Goal: Register for event/course

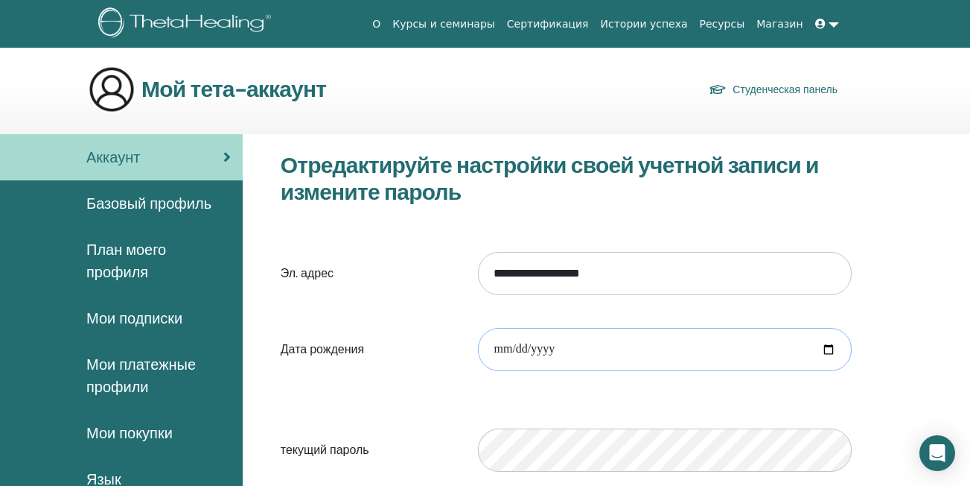
click at [553, 347] on input "date" at bounding box center [665, 349] width 374 height 43
drag, startPoint x: 553, startPoint y: 347, endPoint x: 590, endPoint y: 83, distance: 266.9
click at [580, 187] on div "**********" at bounding box center [567, 418] width 594 height 532
type input "**********"
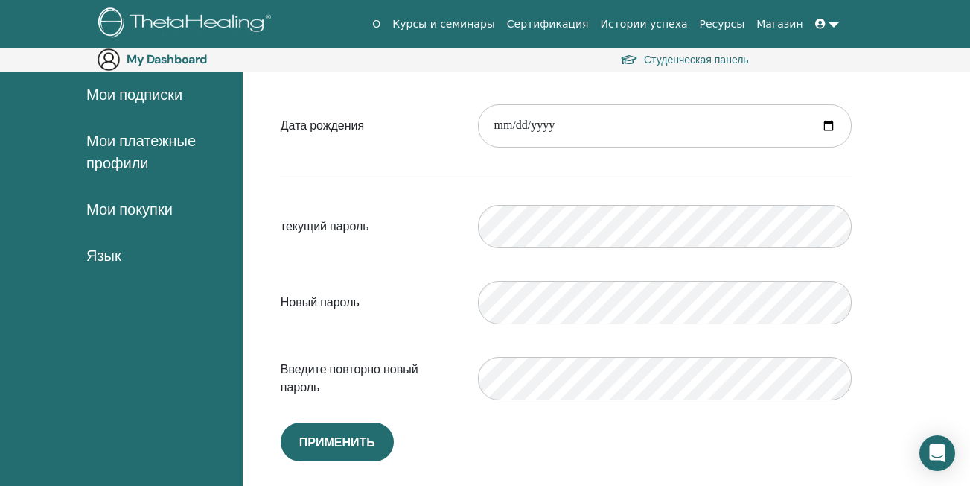
click at [603, 459] on div "**********" at bounding box center [567, 195] width 594 height 532
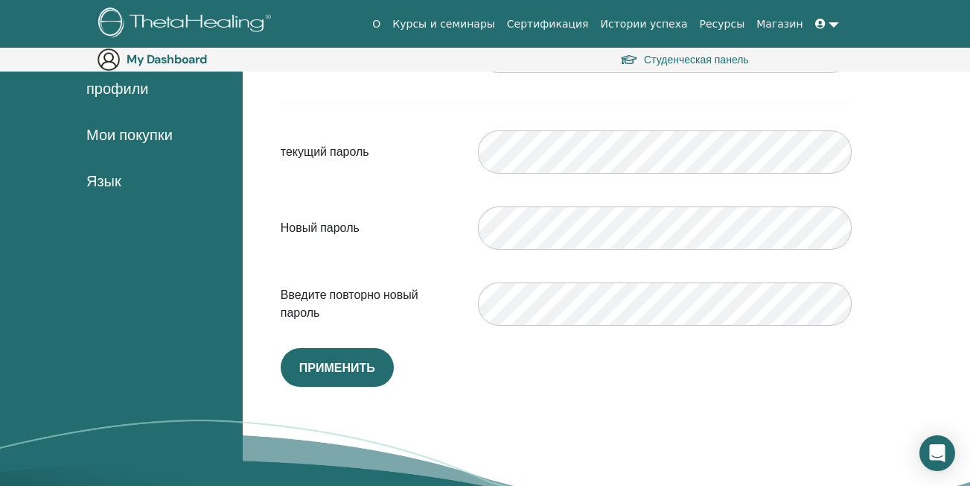
scroll to position [396, 0]
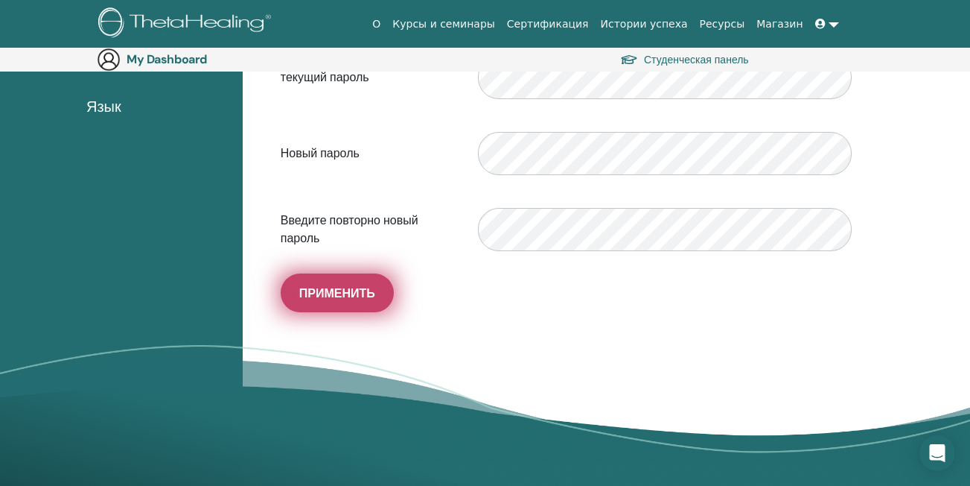
click at [320, 295] on span "Применить" at bounding box center [337, 293] width 76 height 16
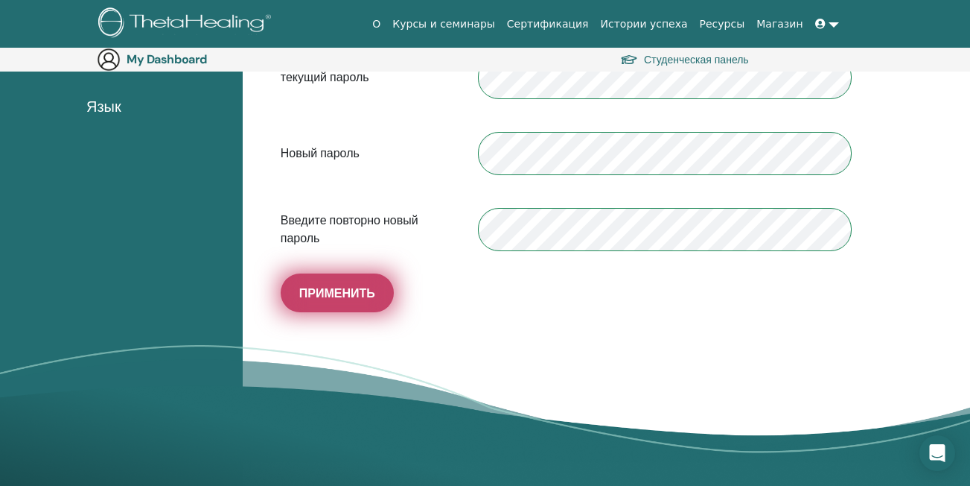
click at [331, 287] on span "Применить" at bounding box center [337, 293] width 76 height 16
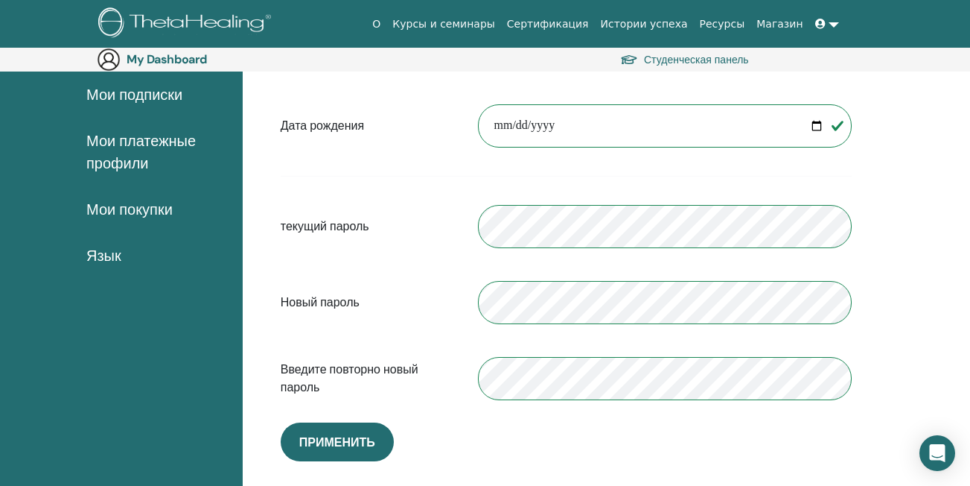
scroll to position [322, 0]
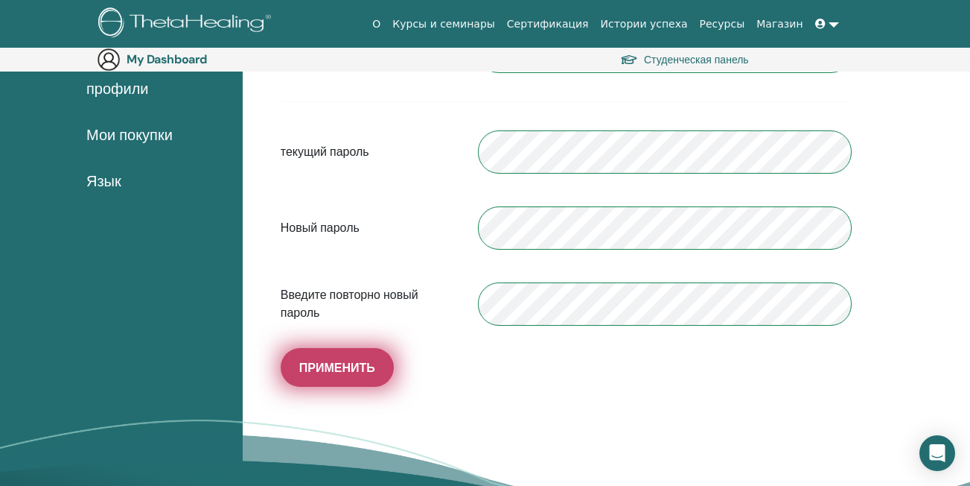
click at [332, 365] on span "Применить" at bounding box center [337, 368] width 76 height 16
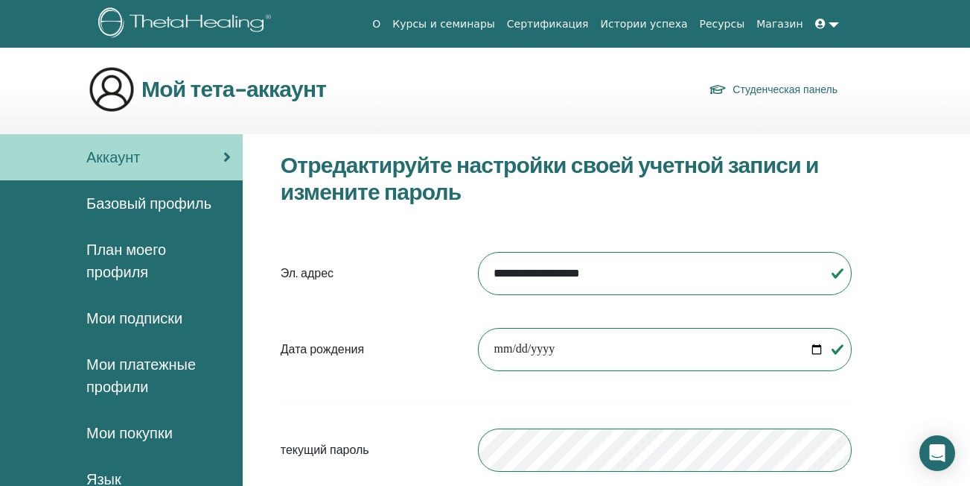
scroll to position [74, 0]
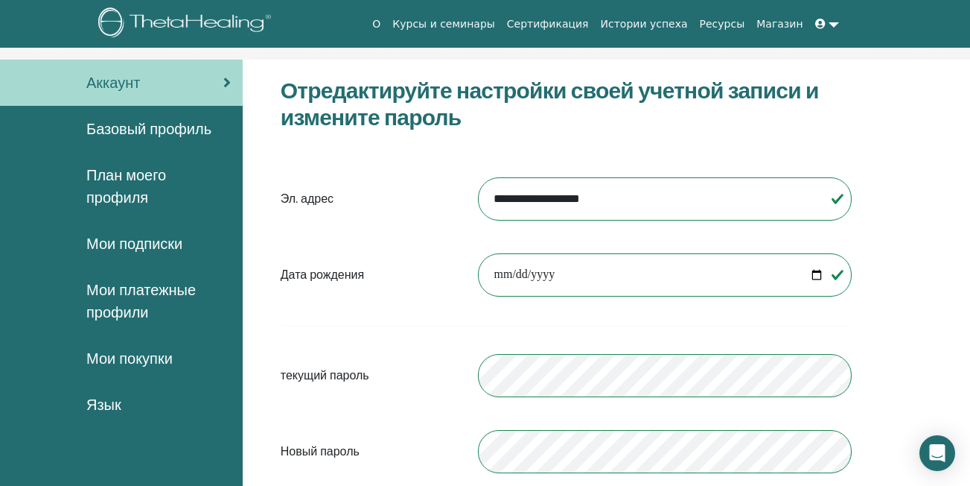
click at [840, 23] on link at bounding box center [827, 24] width 36 height 28
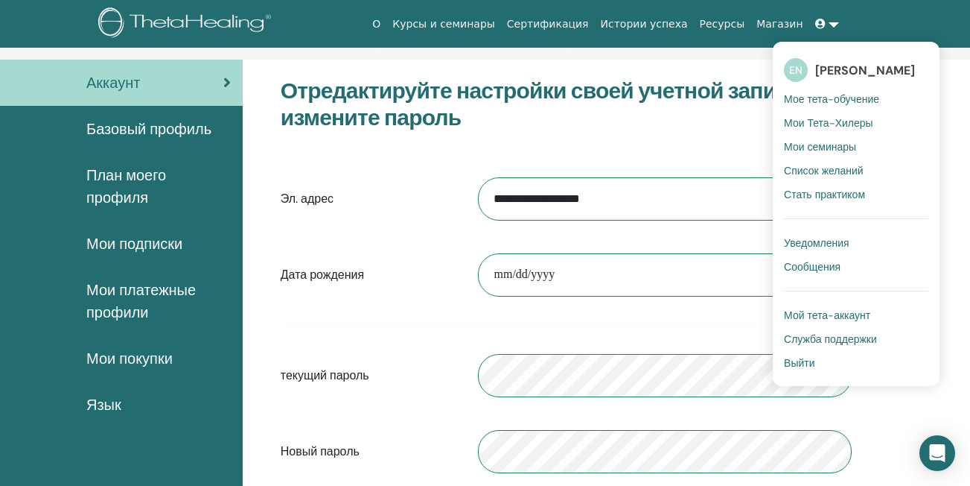
click at [831, 146] on span "Мои семинары" at bounding box center [820, 146] width 72 height 13
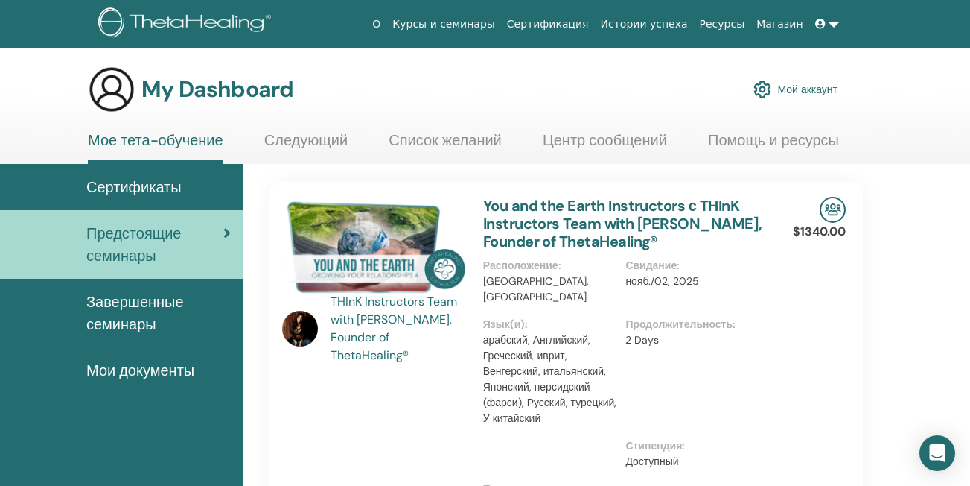
click at [758, 140] on link "Помощь и ресурсы" at bounding box center [773, 145] width 131 height 29
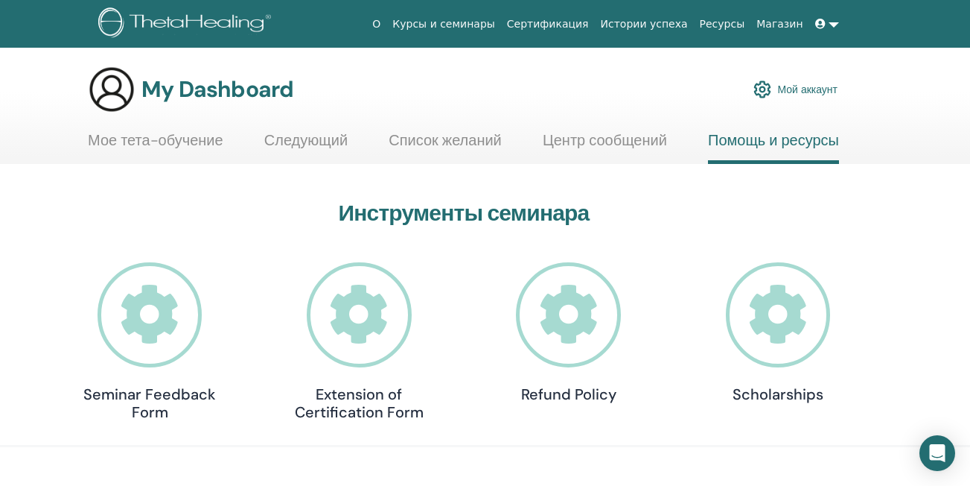
click at [166, 142] on link "Мое тета-обучение" at bounding box center [156, 145] width 136 height 29
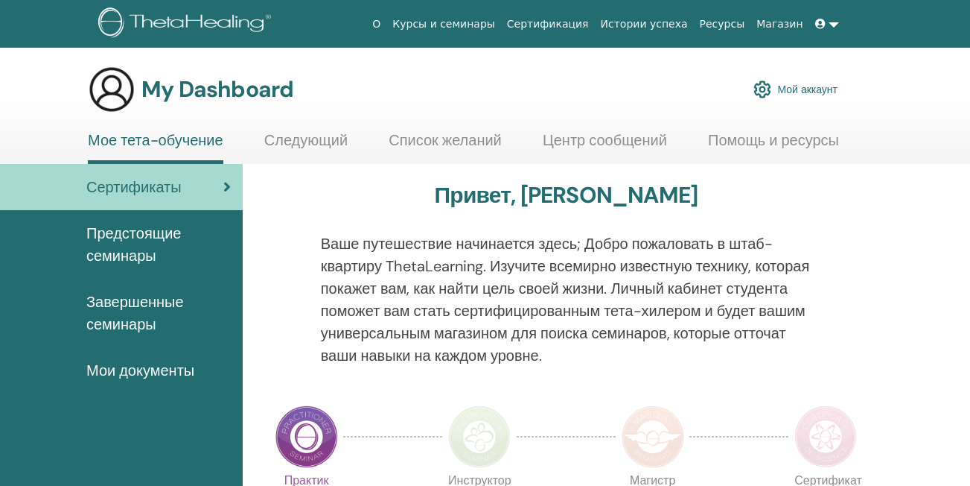
click at [133, 310] on span "Завершенные семинары" at bounding box center [158, 312] width 144 height 45
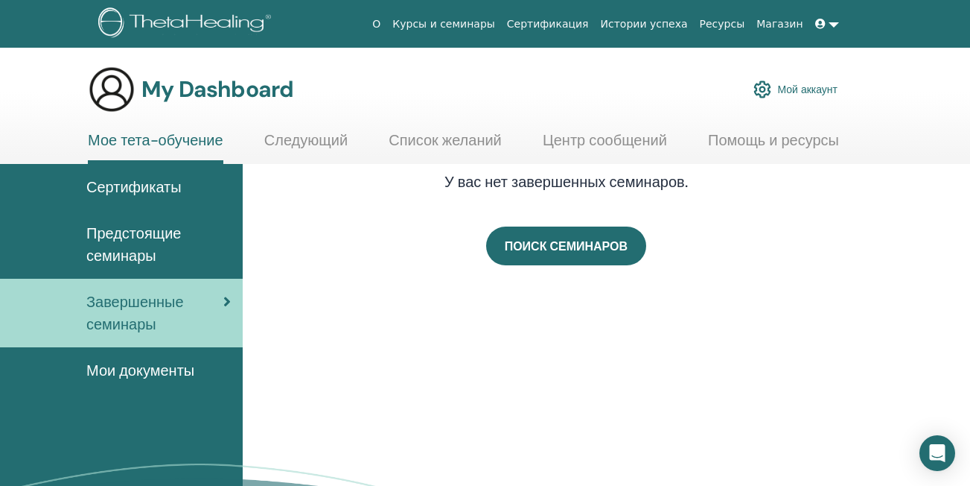
click at [173, 235] on span "Предстоящие семинары" at bounding box center [158, 244] width 144 height 45
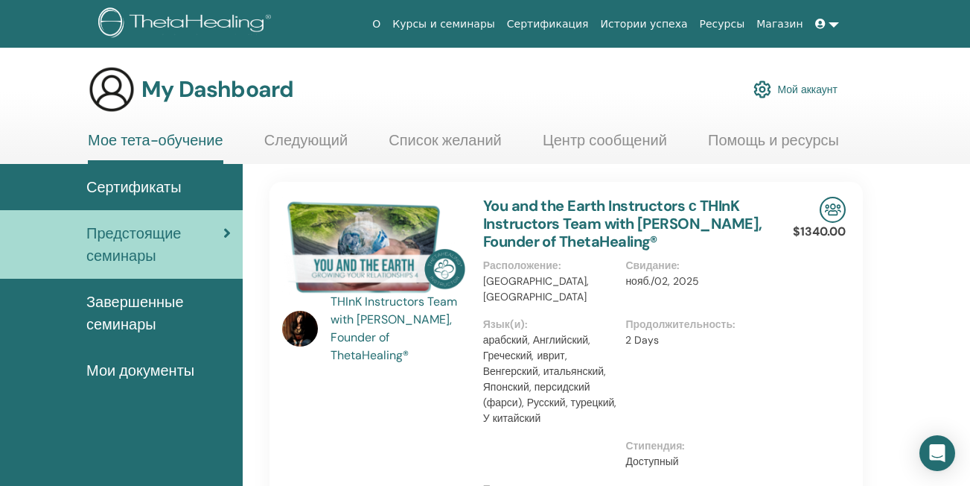
click at [487, 28] on link "Курсы и семинары" at bounding box center [444, 24] width 115 height 28
click at [484, 25] on link "Курсы и семинары" at bounding box center [444, 24] width 115 height 28
click at [812, 87] on link "Мой аккаунт" at bounding box center [796, 89] width 84 height 33
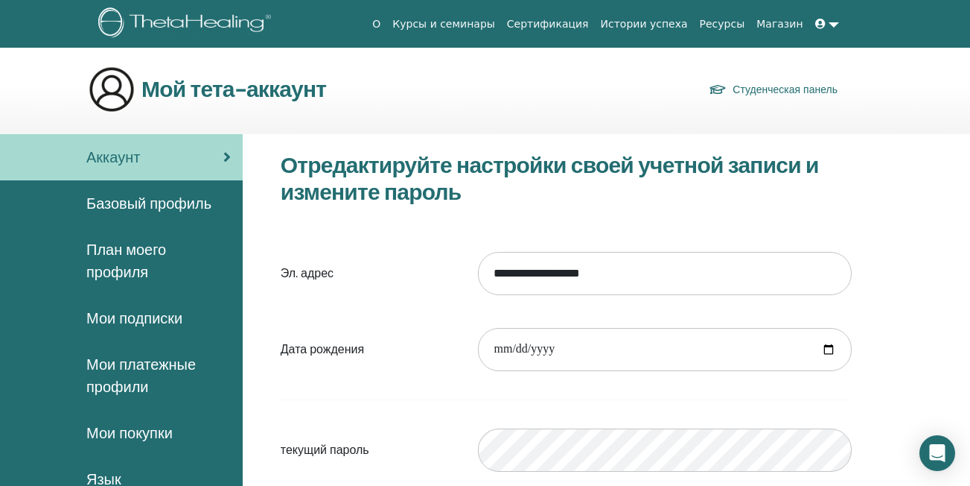
click at [135, 258] on span "План моего профиля" at bounding box center [158, 260] width 144 height 45
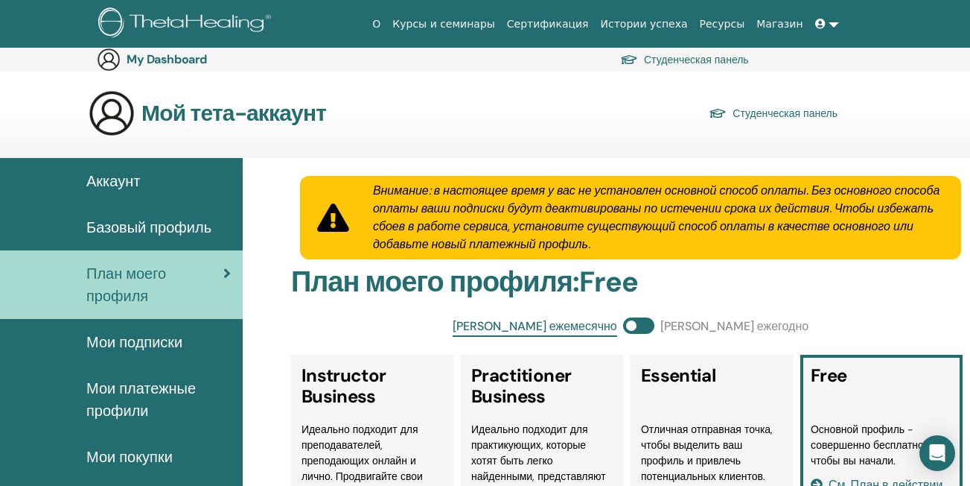
scroll to position [247, 0]
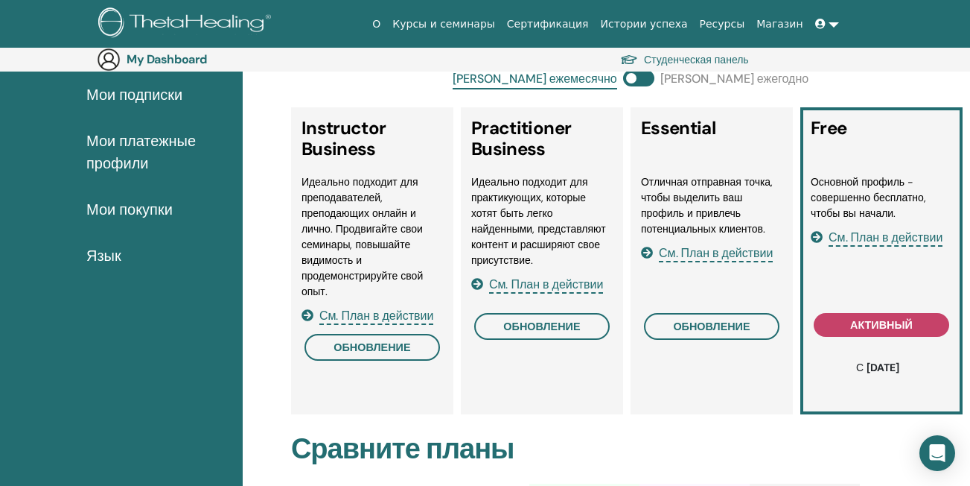
click at [145, 213] on span "Мои покупки" at bounding box center [129, 209] width 86 height 22
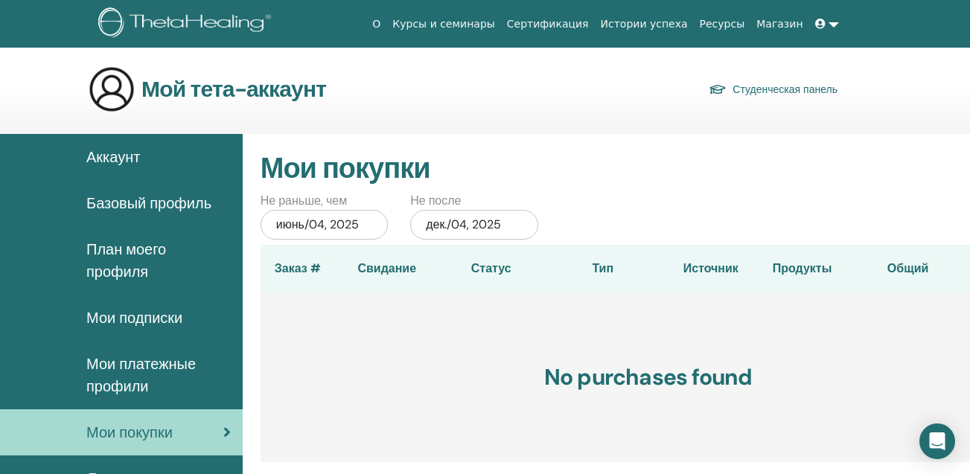
click at [109, 156] on span "Аккаунт" at bounding box center [113, 157] width 54 height 22
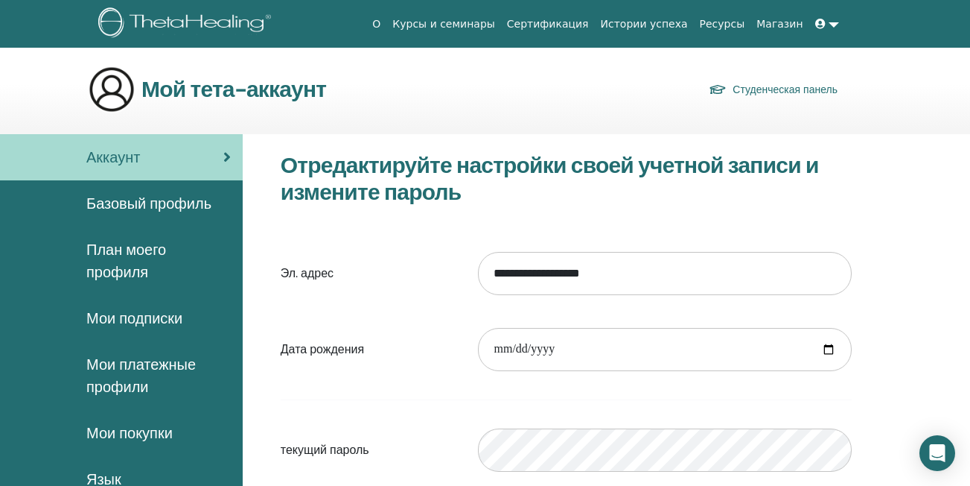
click at [833, 24] on link at bounding box center [827, 24] width 36 height 28
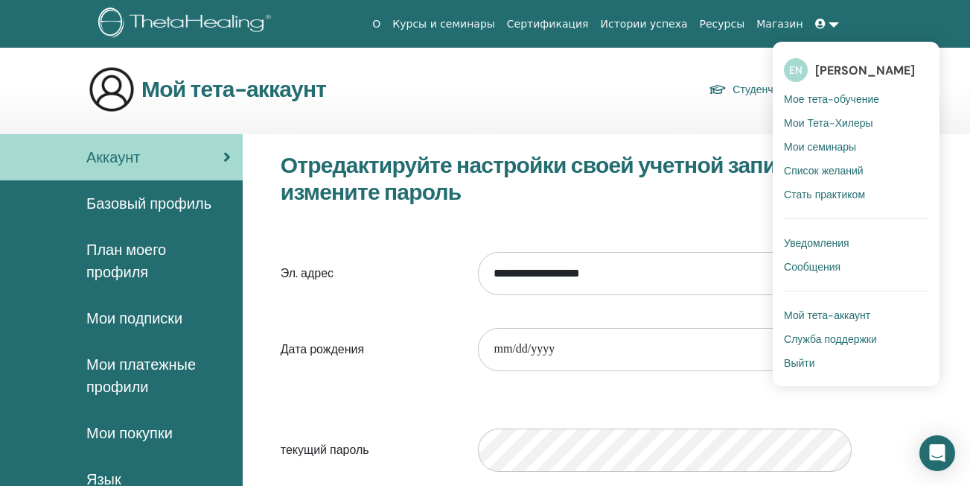
click at [849, 317] on span "Мой тета-аккаунт" at bounding box center [827, 314] width 86 height 13
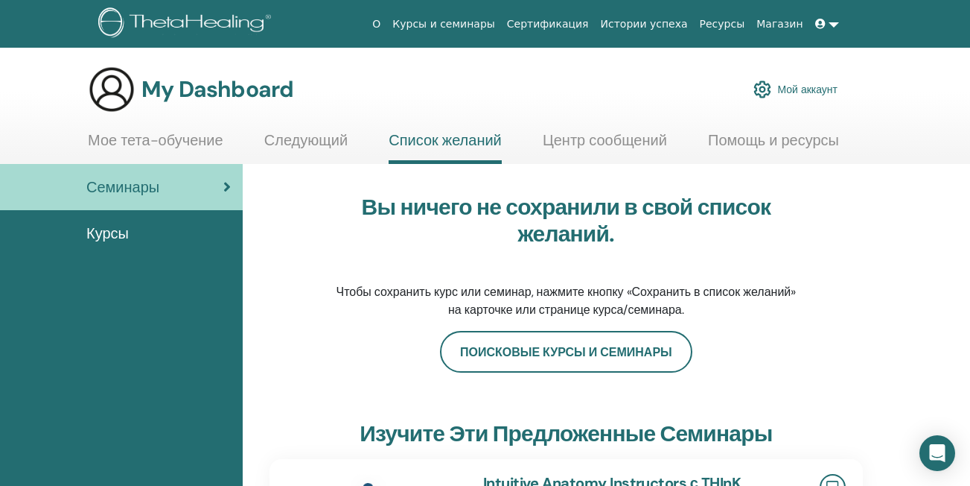
click at [224, 189] on icon at bounding box center [226, 186] width 7 height 15
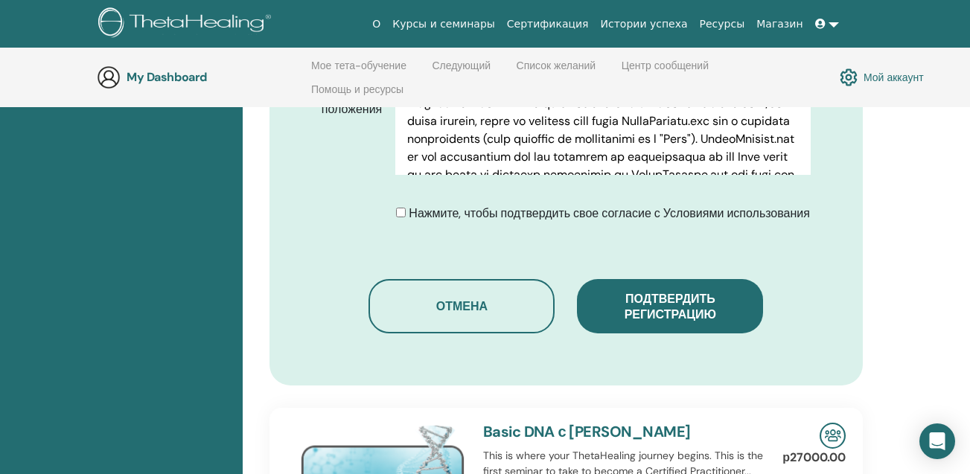
scroll to position [887, 0]
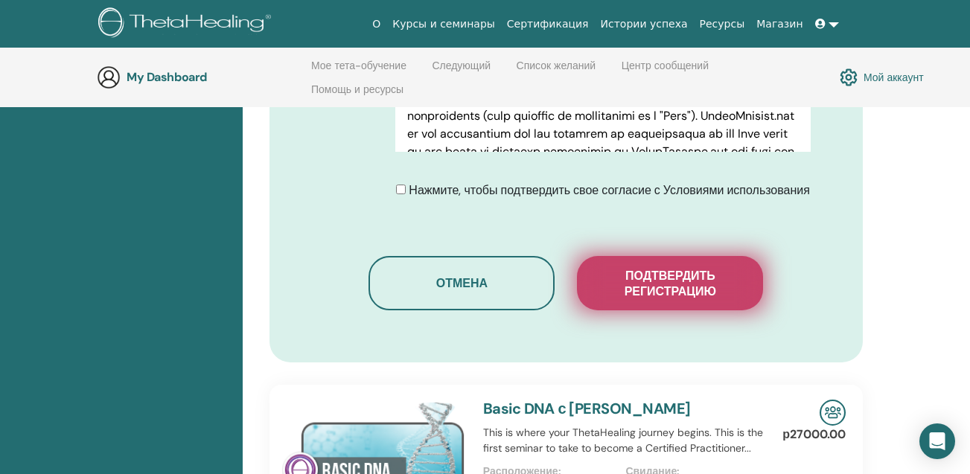
click at [652, 268] on span "Подтвердить регистрацию" at bounding box center [670, 283] width 149 height 31
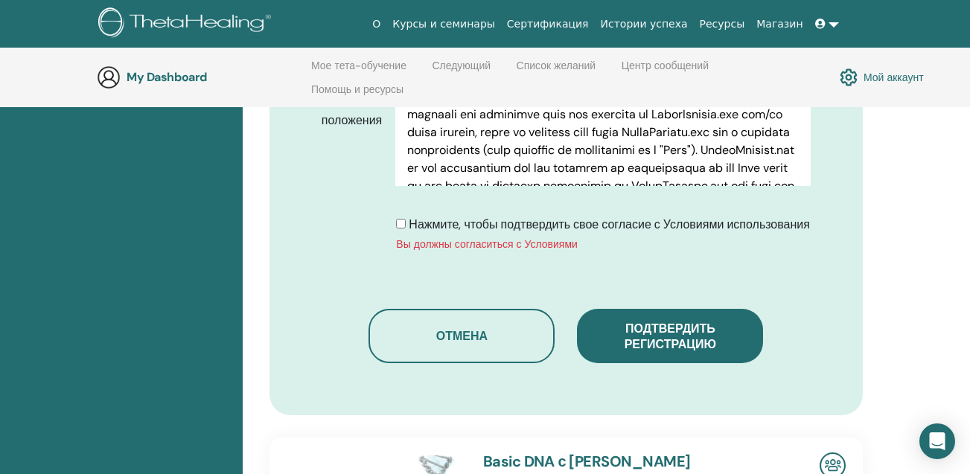
click at [401, 216] on div "Нажмите, чтобы подтвердить свое согласие с Условиями использования Вы должны со…" at bounding box center [603, 234] width 414 height 36
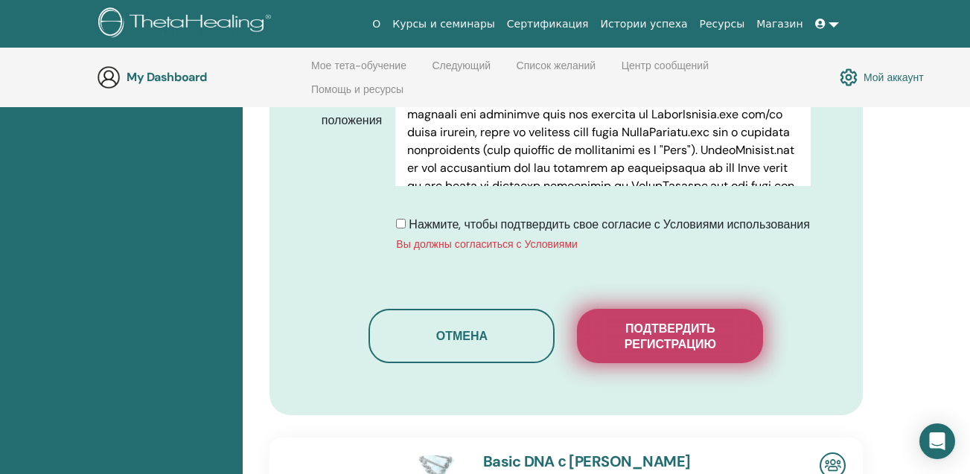
click at [640, 321] on span "Подтвердить регистрацию" at bounding box center [670, 336] width 149 height 31
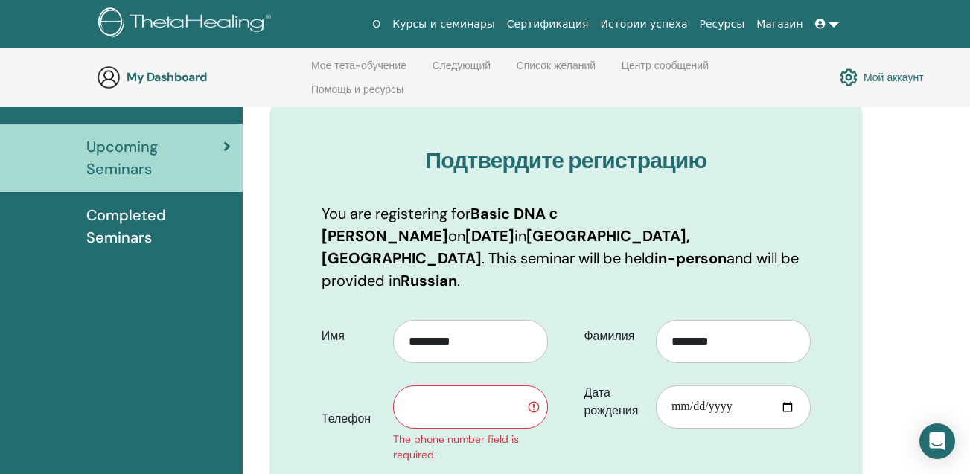
scroll to position [217, 0]
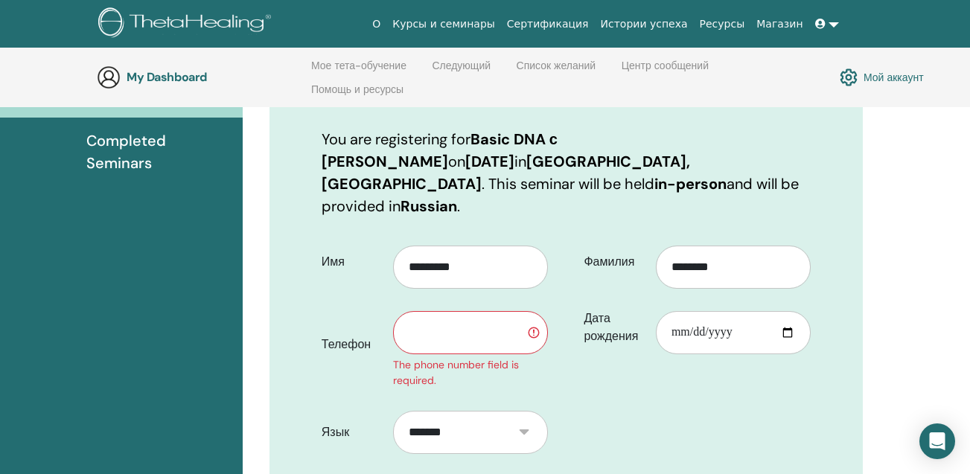
click at [444, 311] on input "text" at bounding box center [470, 332] width 155 height 43
type input "**********"
click at [468, 359] on div "The phone number field is required." at bounding box center [470, 372] width 155 height 31
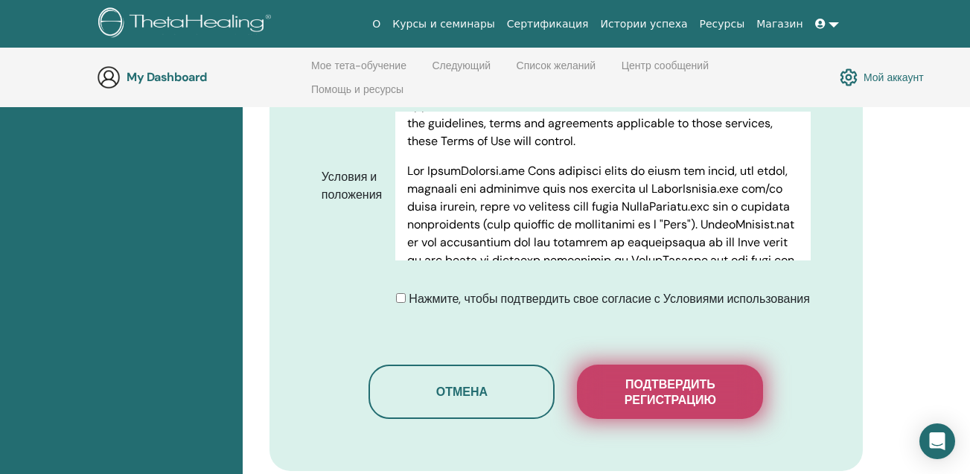
click at [688, 377] on span "Подтвердить регистрацию" at bounding box center [670, 392] width 149 height 31
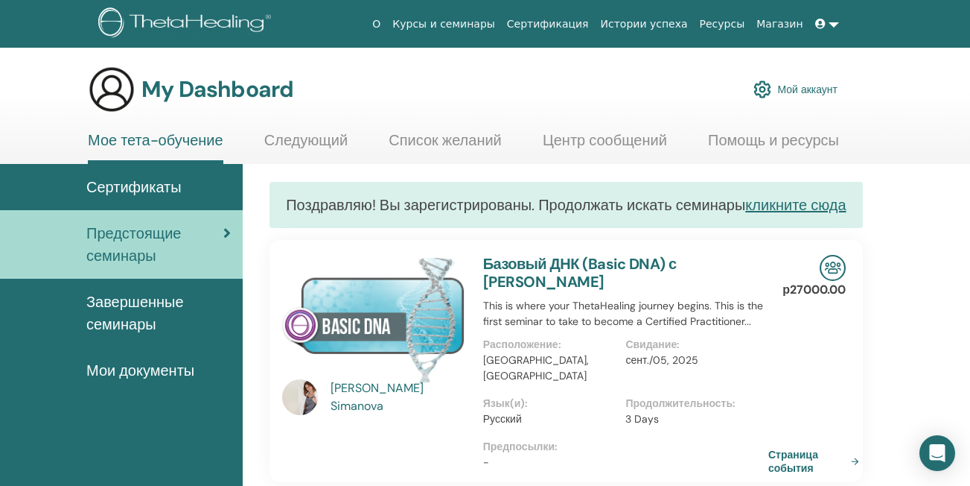
scroll to position [74, 0]
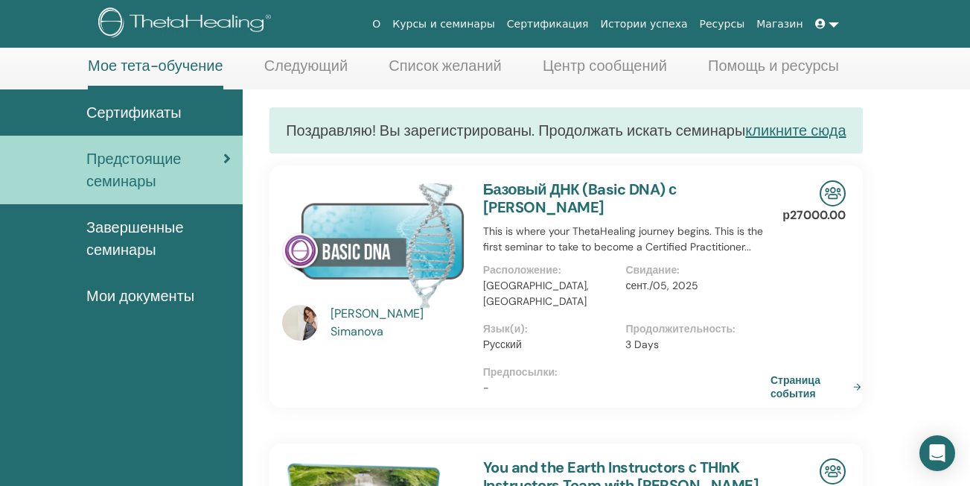
click at [857, 376] on link "Страница события" at bounding box center [819, 386] width 97 height 27
